Goal: Task Accomplishment & Management: Use online tool/utility

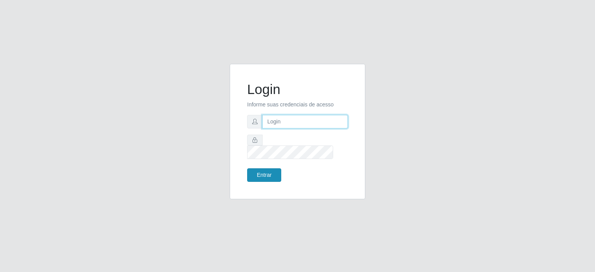
type input "[EMAIL_ADDRESS][DOMAIN_NAME]"
click at [265, 172] on button "Entrar" at bounding box center [264, 175] width 34 height 14
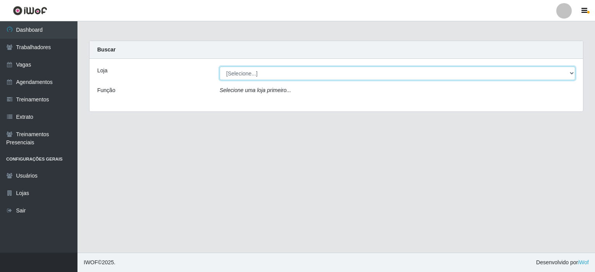
click at [252, 74] on select "[Selecione...] Preço Bom Supermercado" at bounding box center [397, 74] width 355 height 14
select select "387"
click at [220, 67] on select "[Selecione...] Preço Bom Supermercado" at bounding box center [397, 74] width 355 height 14
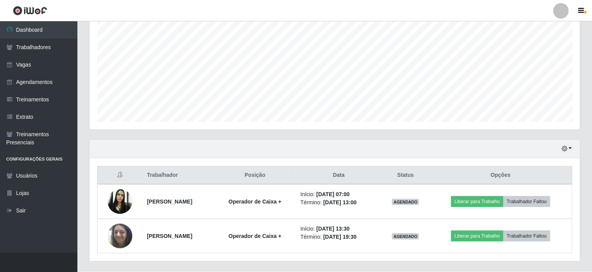
scroll to position [161, 491]
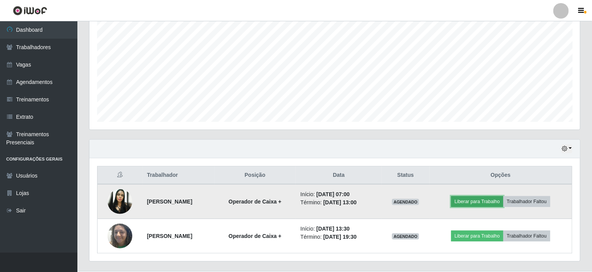
click at [481, 199] on button "Liberar para Trabalho" at bounding box center [477, 201] width 52 height 11
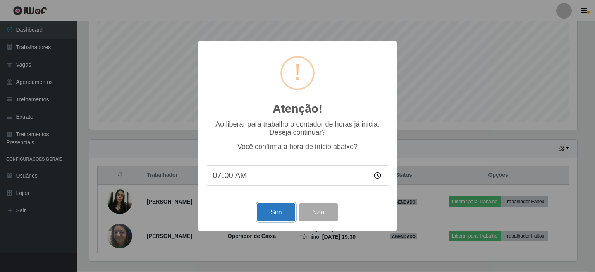
click at [276, 212] on button "Sim" at bounding box center [276, 212] width 38 height 18
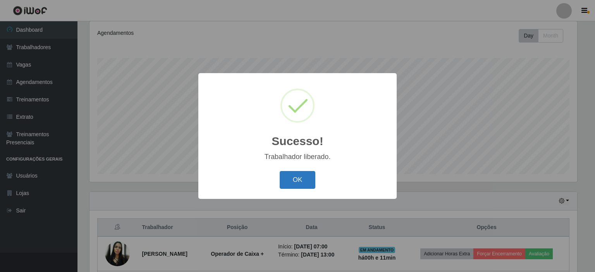
click at [300, 182] on button "OK" at bounding box center [298, 180] width 36 height 18
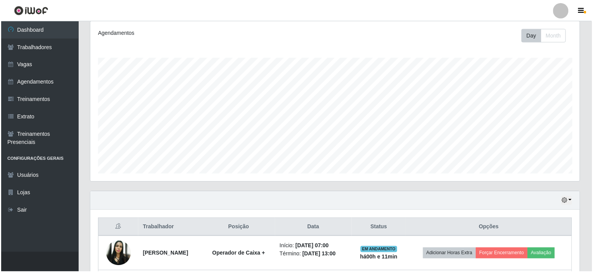
scroll to position [161, 491]
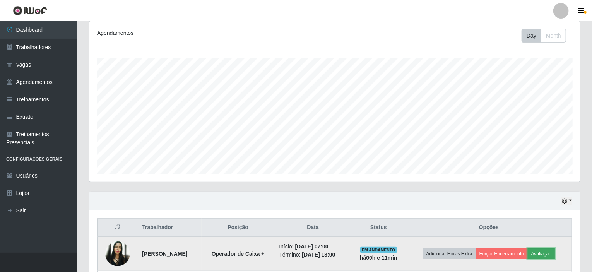
click at [548, 253] on button "Avaliação" at bounding box center [541, 254] width 27 height 11
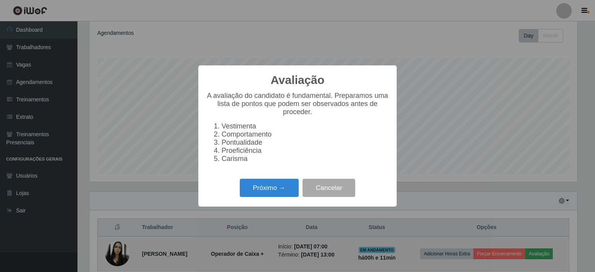
scroll to position [161, 488]
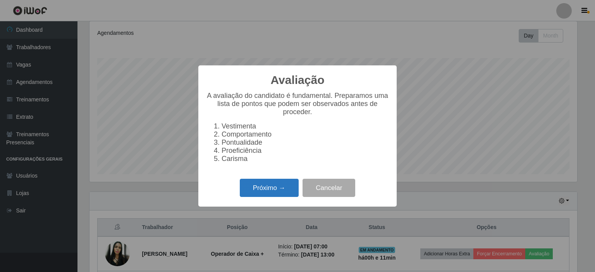
click at [276, 189] on button "Próximo →" at bounding box center [269, 188] width 59 height 18
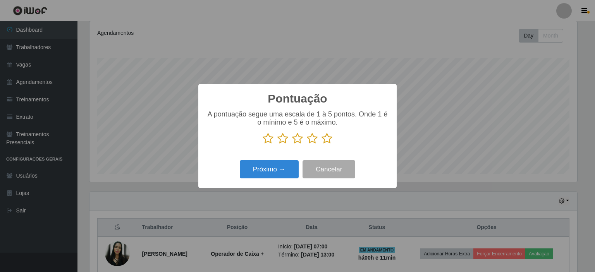
scroll to position [387046, 386719]
click at [325, 140] on icon at bounding box center [326, 139] width 11 height 12
click at [321, 144] on input "radio" at bounding box center [321, 144] width 0 height 0
click at [282, 167] on button "Próximo →" at bounding box center [269, 169] width 59 height 18
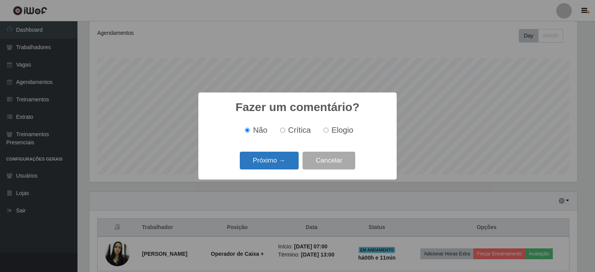
click at [273, 160] on button "Próximo →" at bounding box center [269, 161] width 59 height 18
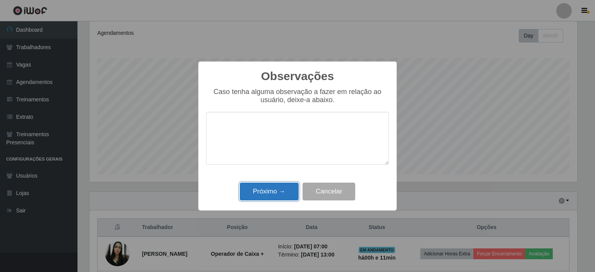
click at [269, 188] on button "Próximo →" at bounding box center [269, 192] width 59 height 18
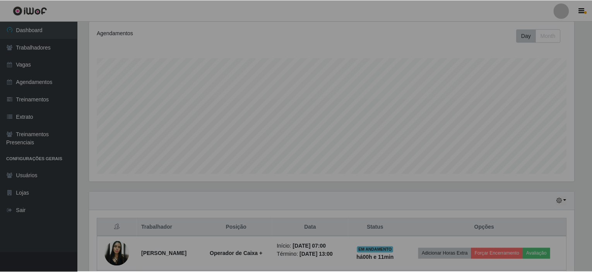
scroll to position [161, 491]
